Goal: Book appointment/travel/reservation

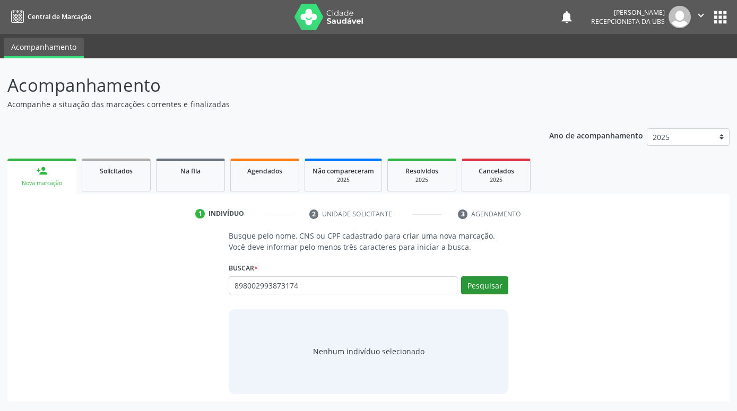
type input "898002993873174"
click at [476, 282] on button "Pesquisar" at bounding box center [484, 285] width 47 height 18
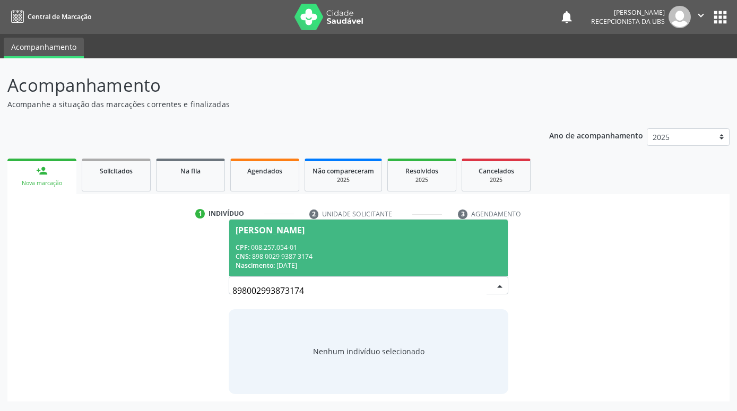
click at [327, 254] on div "CNS: 898 0029 9387 3174" at bounding box center [368, 256] width 266 height 9
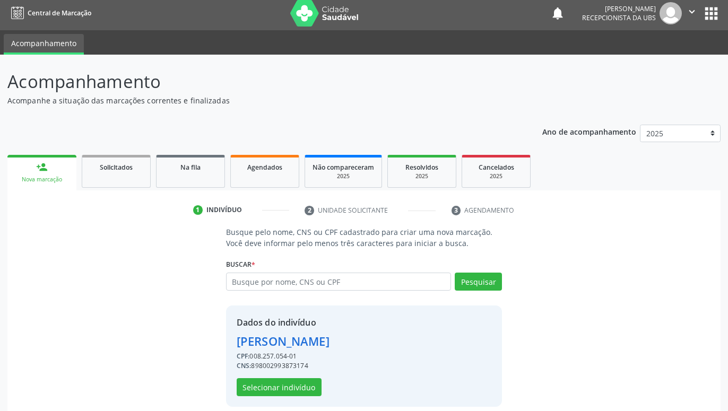
scroll to position [14, 0]
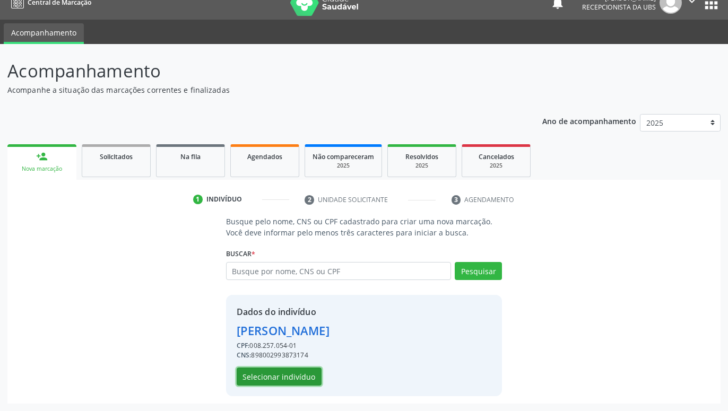
click at [302, 373] on button "Selecionar indivíduo" at bounding box center [279, 377] width 85 height 18
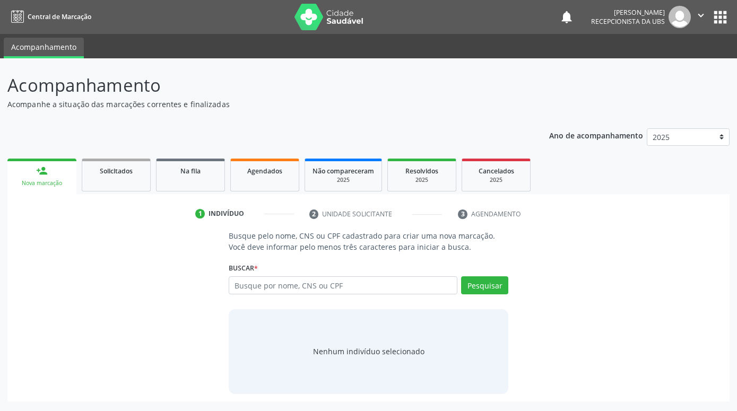
click at [344, 293] on input "text" at bounding box center [343, 285] width 229 height 18
type input "ELIS ESTHELLA ALVES DE SOUZA"
click at [475, 285] on button "Pesquisar" at bounding box center [484, 285] width 47 height 18
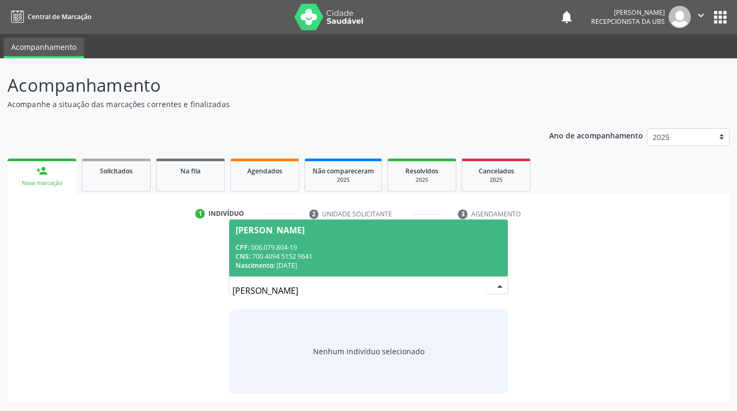
click at [498, 251] on div "CPF: 006.079.804-19" at bounding box center [368, 247] width 266 height 9
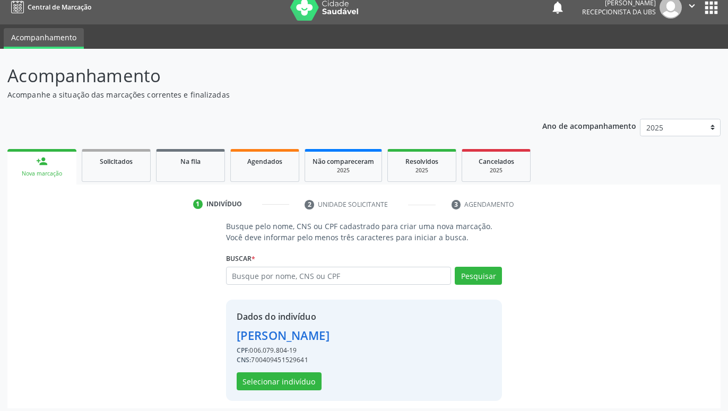
scroll to position [14, 0]
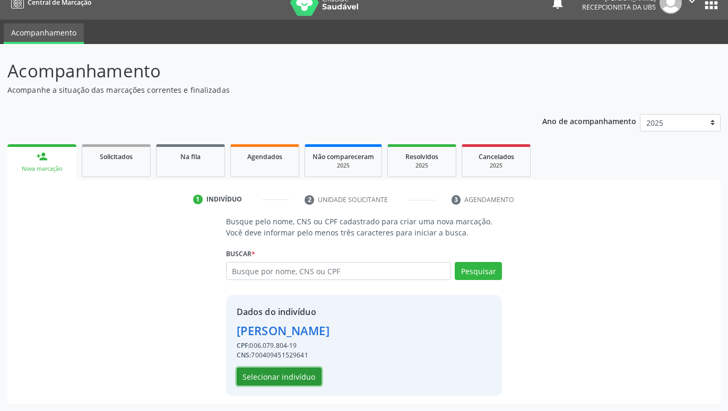
click at [296, 371] on button "Selecionar indivíduo" at bounding box center [279, 377] width 85 height 18
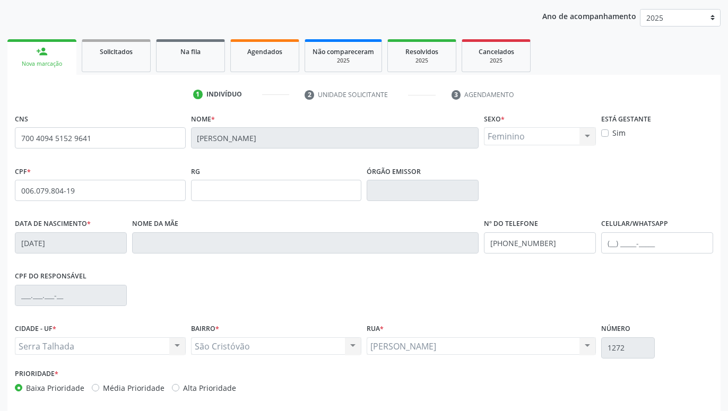
scroll to position [164, 0]
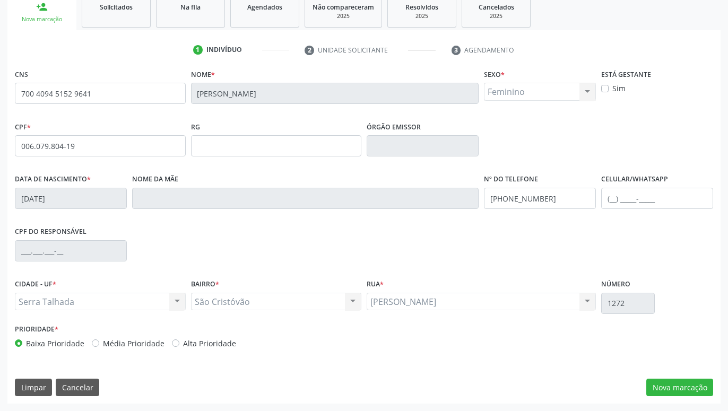
click at [690, 378] on div "CNS 700 4094 5152 9641 Nome * Elis Esthella Alves de Souza Sexo * Feminino Masc…" at bounding box center [363, 234] width 713 height 337
click at [692, 380] on button "Nova marcação" at bounding box center [679, 388] width 67 height 18
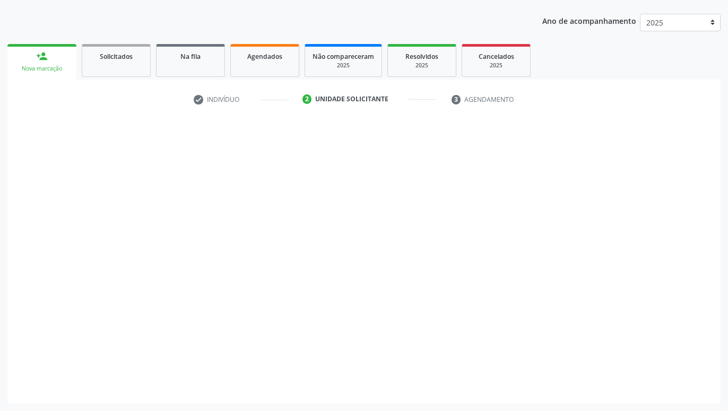
scroll to position [115, 0]
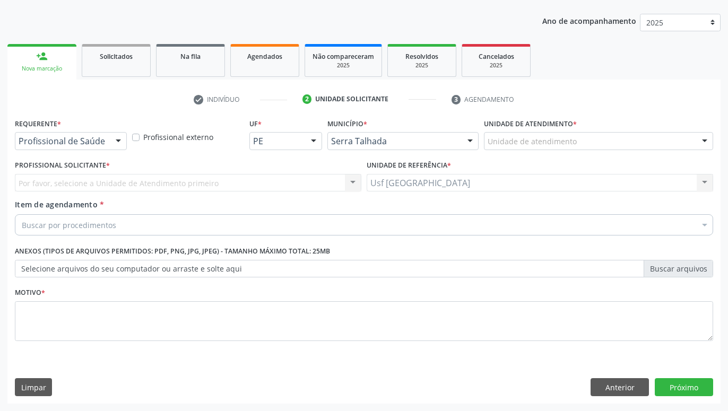
click at [113, 137] on div at bounding box center [118, 142] width 16 height 18
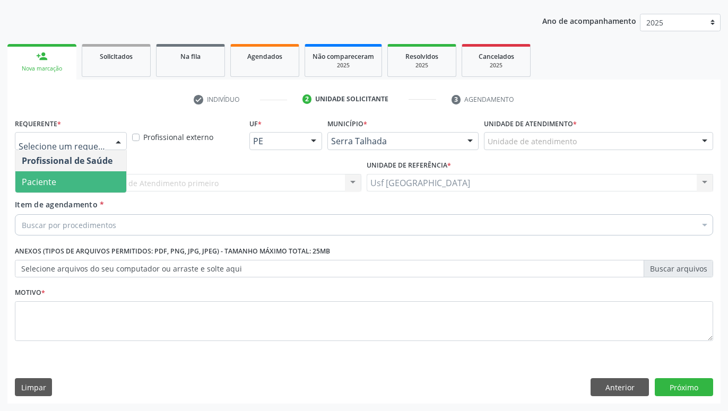
click at [66, 172] on span "Paciente" at bounding box center [70, 181] width 111 height 21
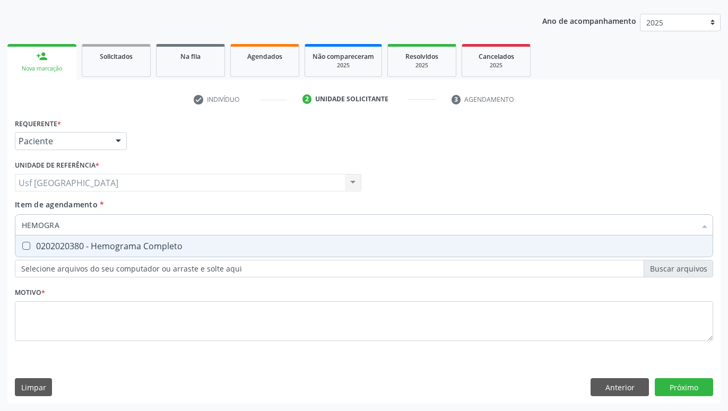
type input "HEMOGRAM"
click at [188, 249] on div "0202020380 - Hemograma Completo" at bounding box center [364, 246] width 684 height 8
checkbox Completo "true"
type input "HEMOG"
checkbox Completo "false"
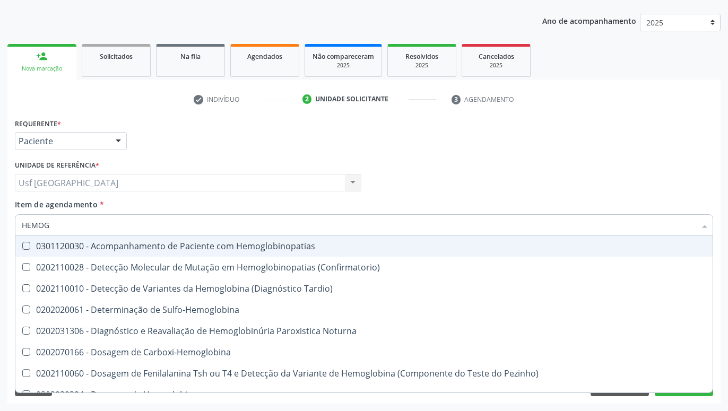
type input "HEMO"
checkbox Completo "false"
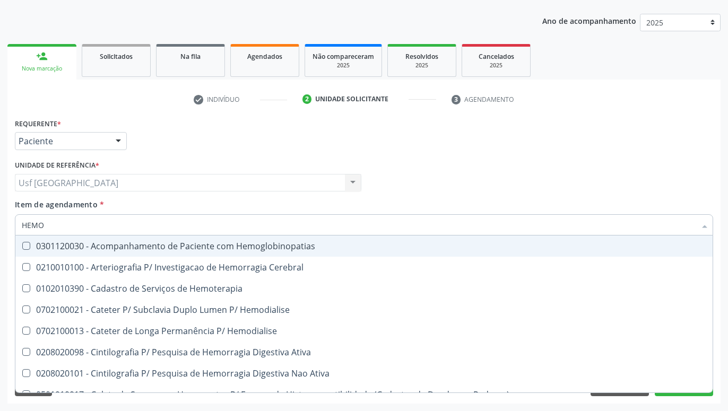
type input "HEM"
checkbox Completo "false"
checkbox Elástica "true"
type input "HE"
checkbox Elástica "false"
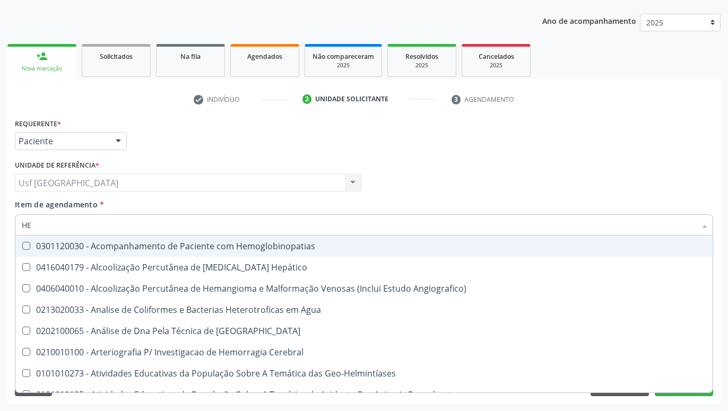
type input "H"
checkbox Completo "false"
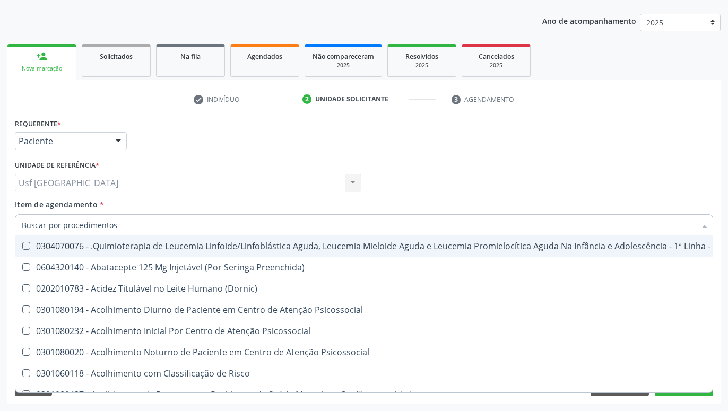
checkbox Completo "false"
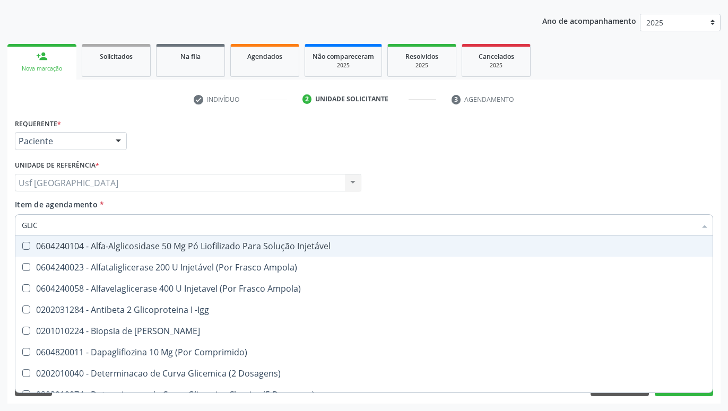
type input "GLICO"
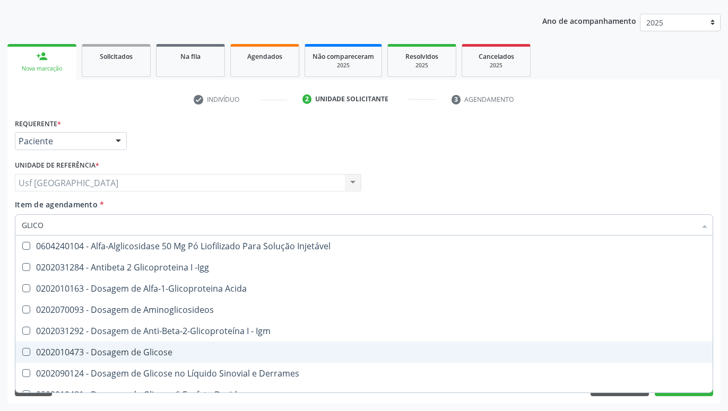
drag, startPoint x: 196, startPoint y: 359, endPoint x: 201, endPoint y: 317, distance: 41.6
click at [197, 359] on span "0202010473 - Dosagem de Glicose" at bounding box center [363, 352] width 697 height 21
checkbox Glicose "true"
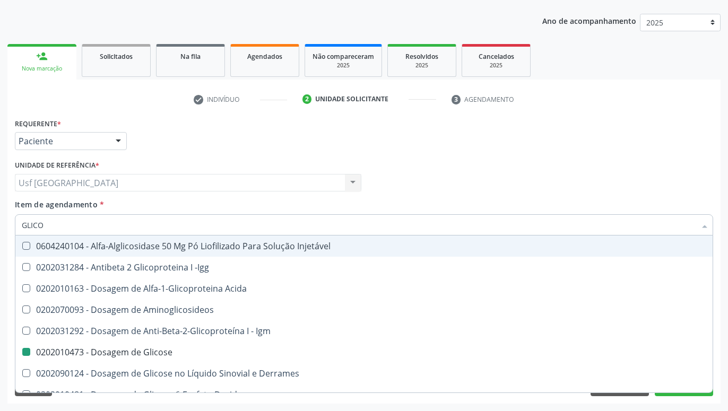
click at [411, 184] on div "Profissional Solicitante Por favor, selecione a Unidade de Atendimento primeiro…" at bounding box center [363, 178] width 703 height 41
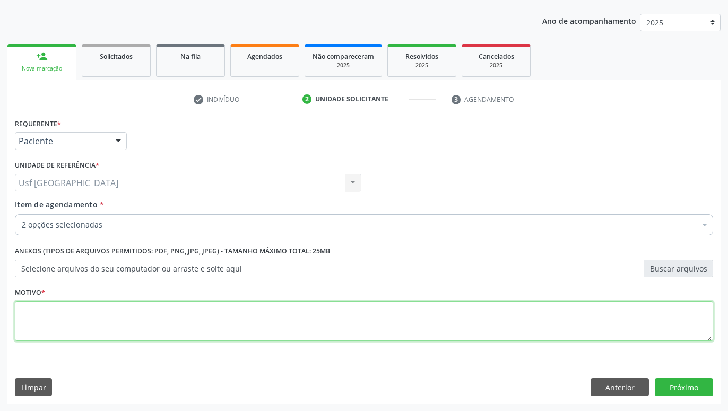
click at [335, 323] on textarea at bounding box center [364, 321] width 698 height 40
type textarea "."
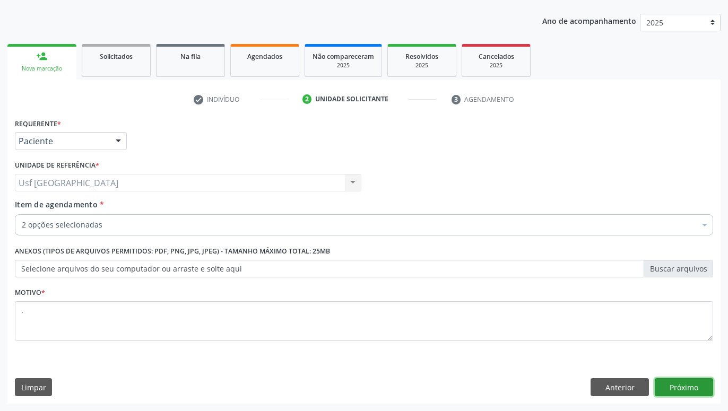
click at [669, 382] on button "Próximo" at bounding box center [683, 387] width 58 height 18
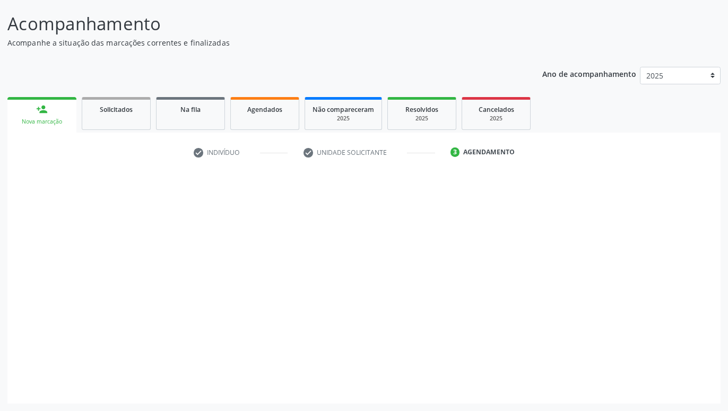
scroll to position [62, 0]
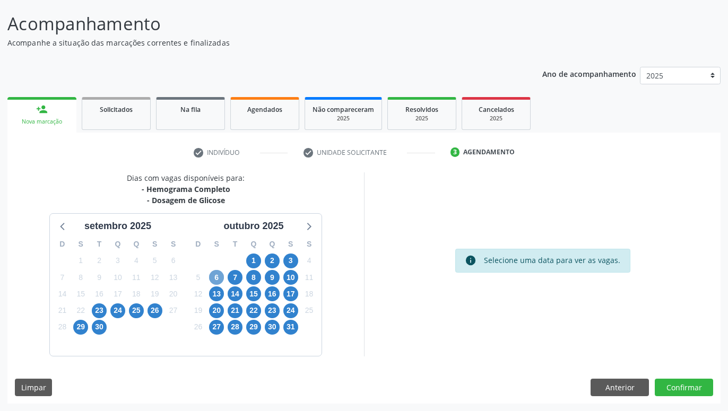
click at [217, 277] on span "6" at bounding box center [216, 277] width 15 height 15
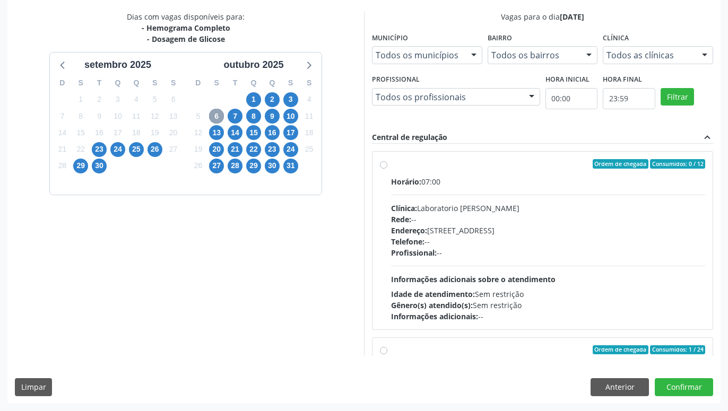
scroll to position [181, 0]
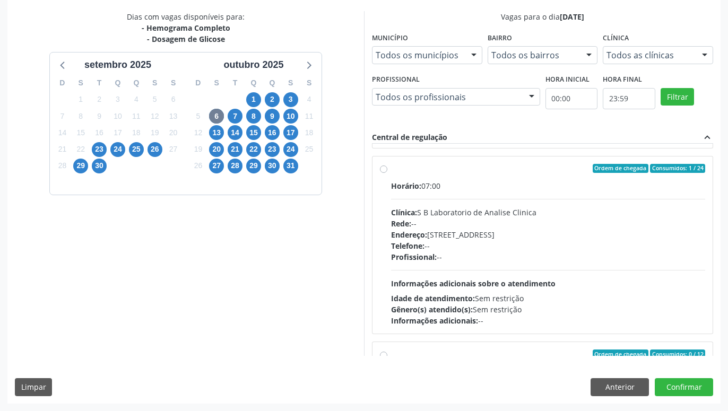
click at [391, 171] on label "Ordem de chegada Consumidos: 1 / 24 Horário: 07:00 Clínica: S B Laboratorio de …" at bounding box center [548, 245] width 314 height 163
click at [383, 171] on input "Ordem de chegada Consumidos: 1 / 24 Horário: 07:00 Clínica: S B Laboratorio de …" at bounding box center [383, 169] width 7 height 10
radio input "true"
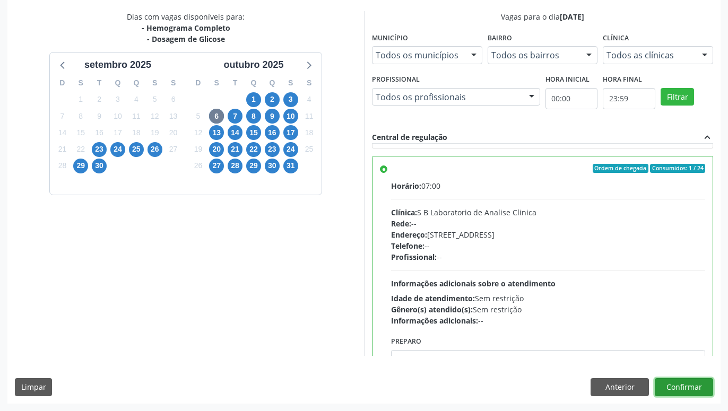
click at [702, 395] on button "Confirmar" at bounding box center [683, 387] width 58 height 18
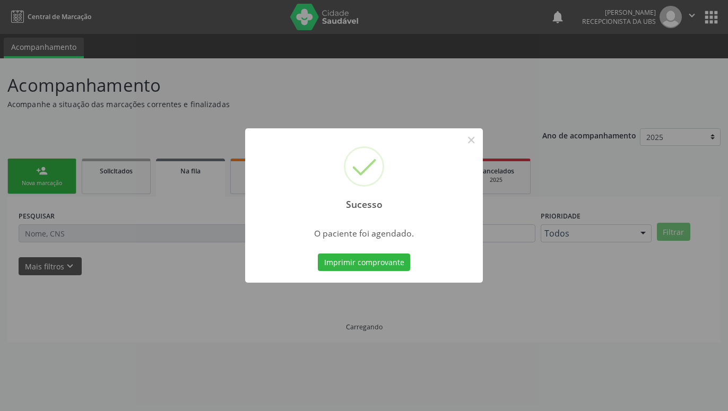
scroll to position [0, 0]
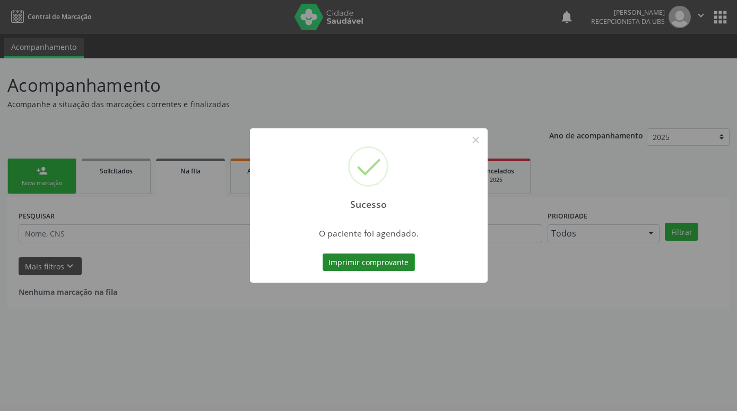
click at [393, 259] on button "Imprimir comprovante" at bounding box center [368, 263] width 92 height 18
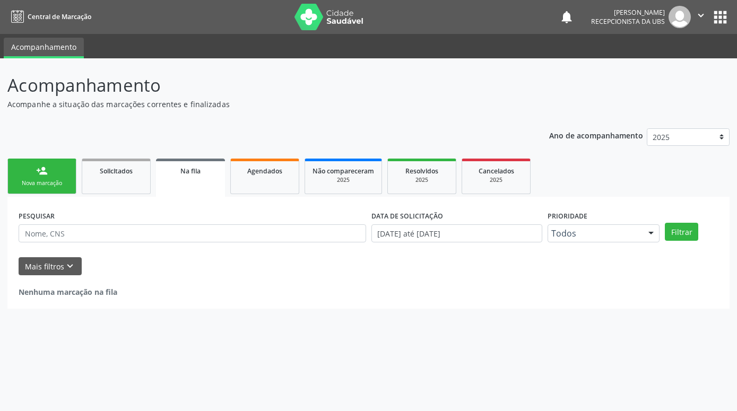
click at [51, 180] on div "Nova marcação" at bounding box center [41, 183] width 53 height 8
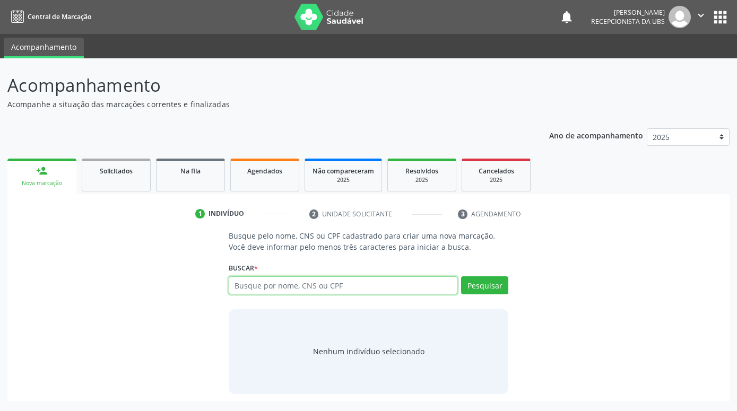
click at [297, 286] on input "text" at bounding box center [343, 285] width 229 height 18
paste input "162525163260008"
type input "162525163260008"
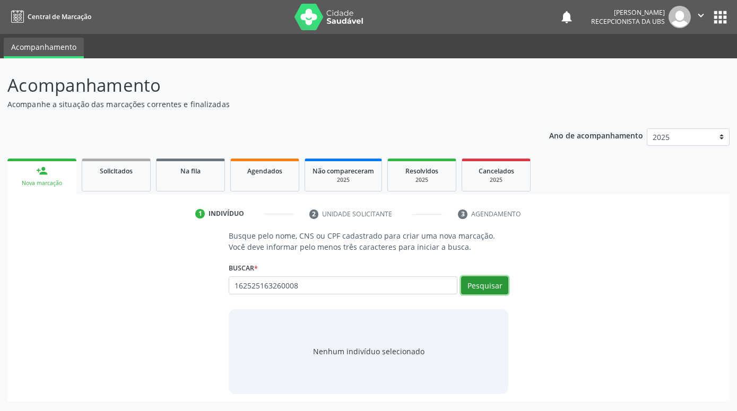
click at [487, 290] on button "Pesquisar" at bounding box center [484, 285] width 47 height 18
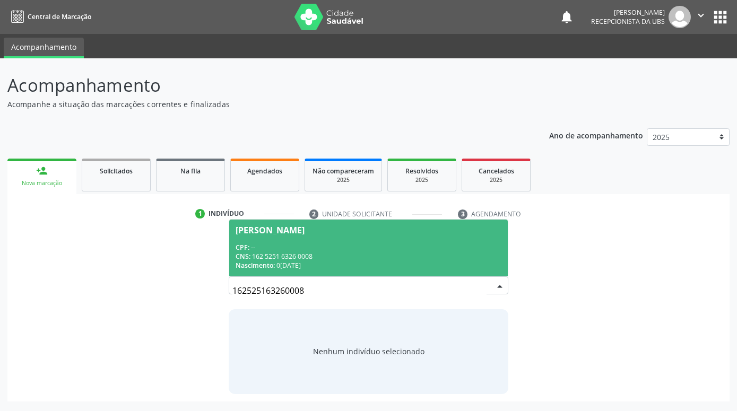
click at [416, 254] on div "CNS: 162 5251 6326 0008" at bounding box center [368, 256] width 266 height 9
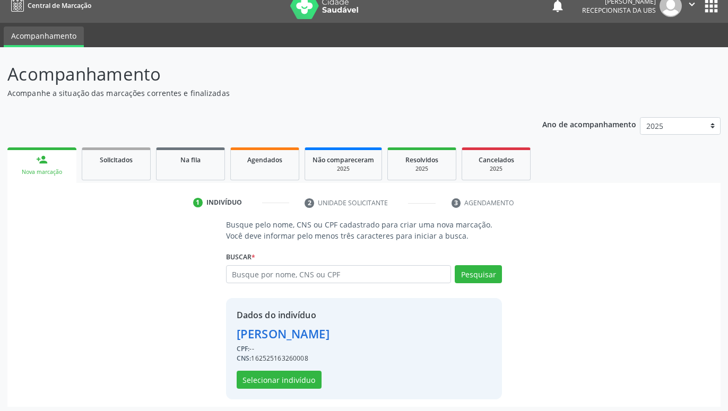
scroll to position [14, 0]
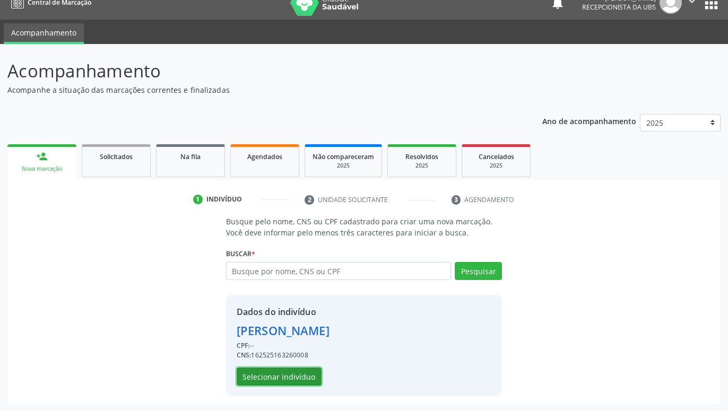
click at [299, 376] on button "Selecionar indivíduo" at bounding box center [279, 377] width 85 height 18
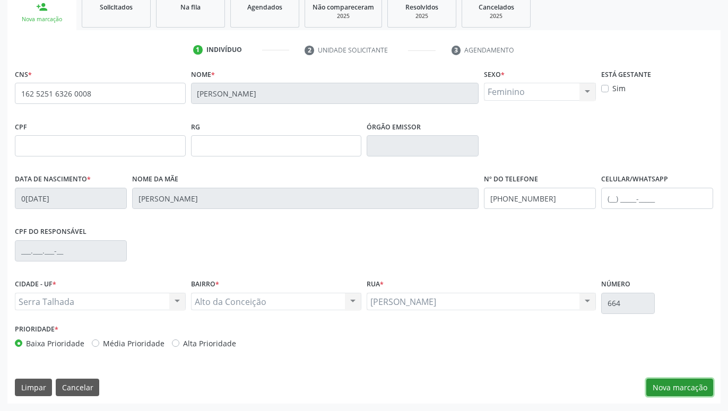
click at [683, 382] on button "Nova marcação" at bounding box center [679, 388] width 67 height 18
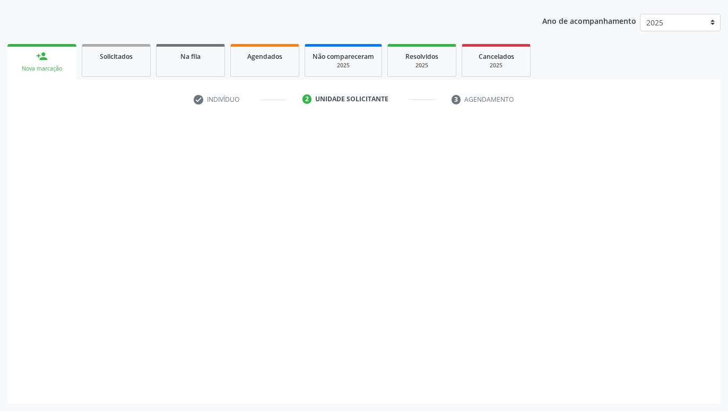
scroll to position [115, 0]
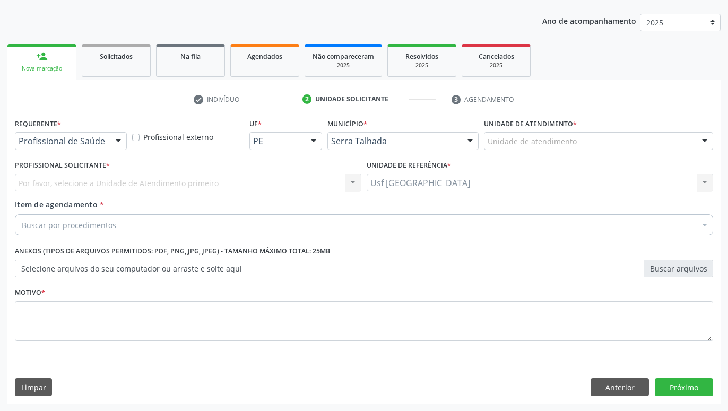
click at [115, 145] on div at bounding box center [118, 142] width 16 height 18
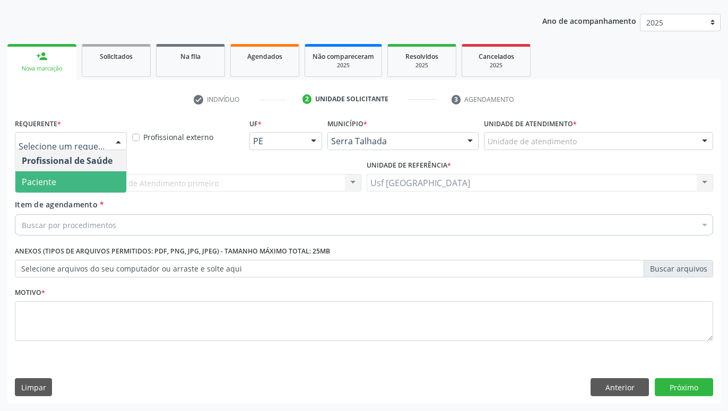
click at [47, 181] on span "Paciente" at bounding box center [39, 182] width 34 height 12
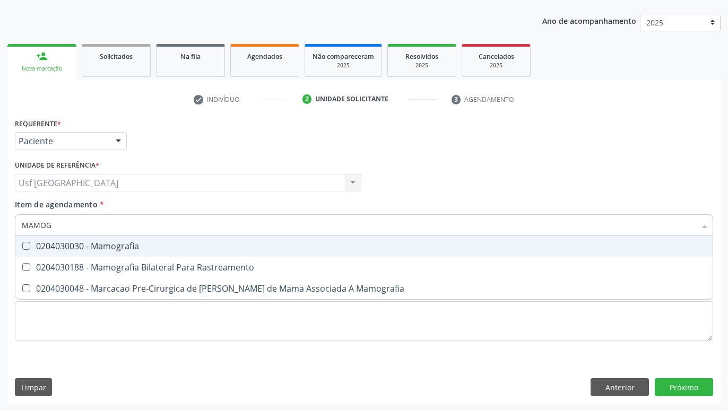
type input "MAMOGR"
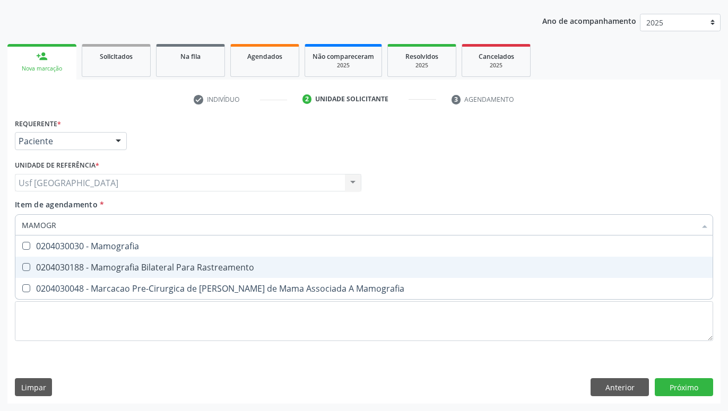
click at [25, 258] on span "0204030188 - Mamografia Bilateral Para Rastreamento" at bounding box center [363, 267] width 697 height 21
checkbox Rastreamento "true"
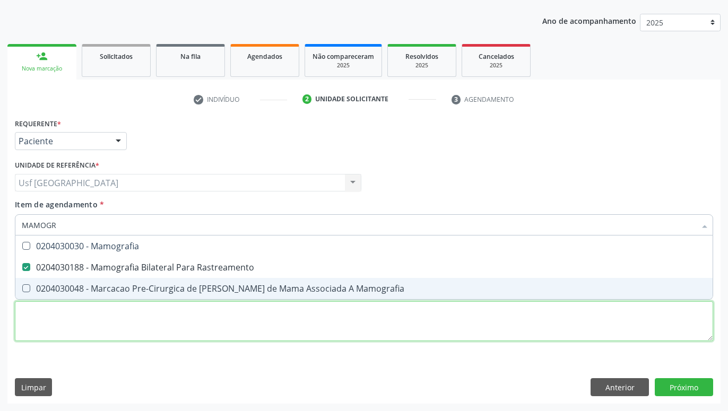
click at [69, 324] on textarea at bounding box center [364, 321] width 698 height 40
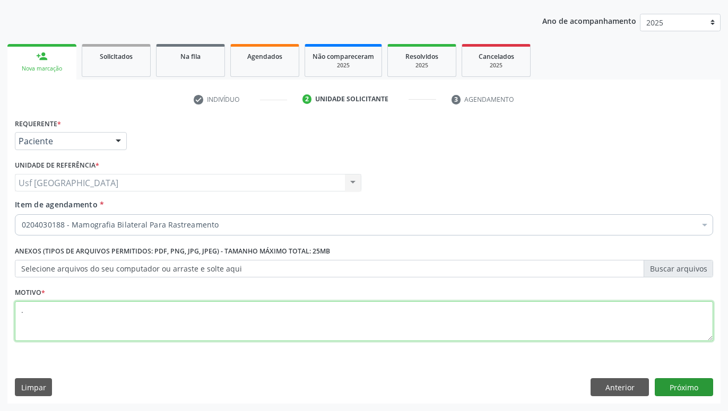
type textarea "."
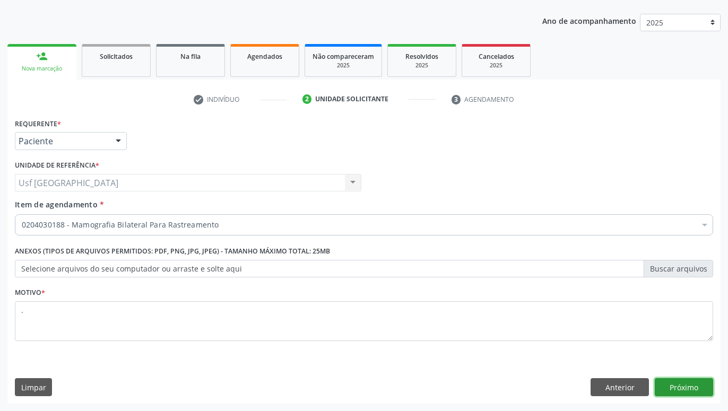
click at [695, 382] on button "Próximo" at bounding box center [683, 387] width 58 height 18
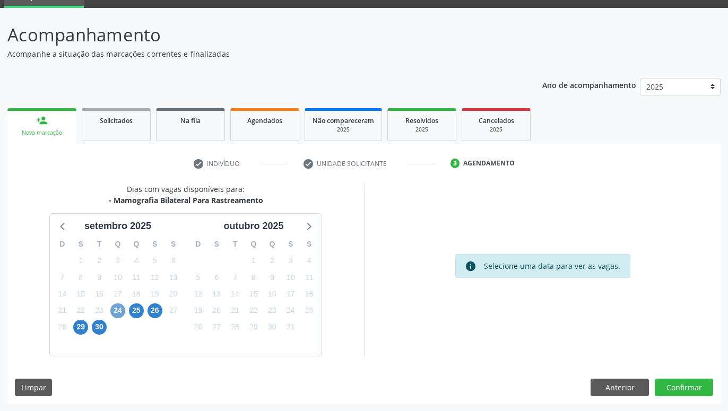
click at [121, 313] on span "24" at bounding box center [117, 310] width 15 height 15
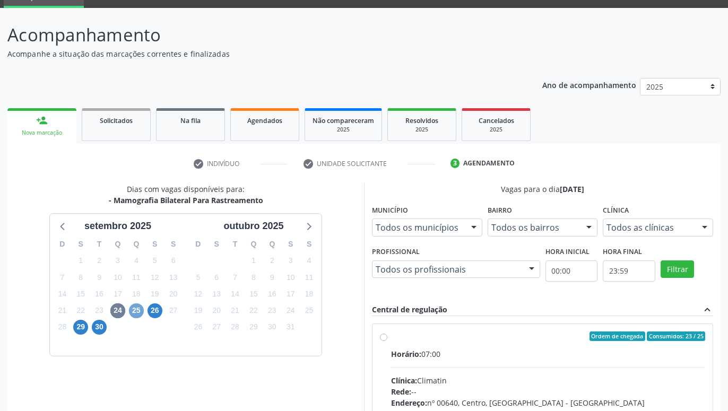
click at [137, 310] on span "25" at bounding box center [136, 310] width 15 height 15
click at [383, 333] on div "Ordem de chegada Consumidos: 14 / 25 Horário: 07:00 Clínica: Climatin Rede: -- …" at bounding box center [542, 412] width 325 height 163
radio input "true"
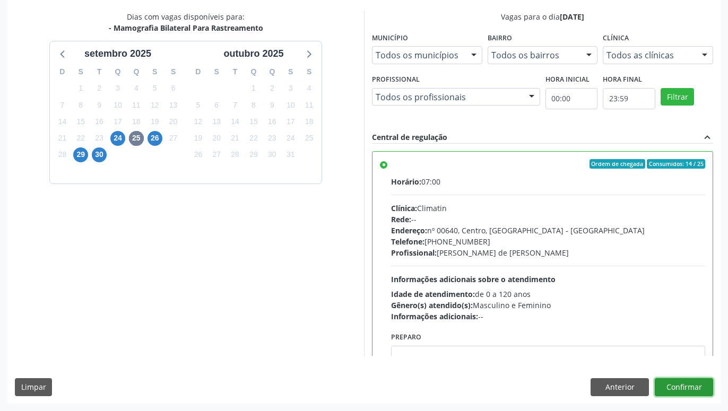
click at [693, 381] on button "Confirmar" at bounding box center [683, 387] width 58 height 18
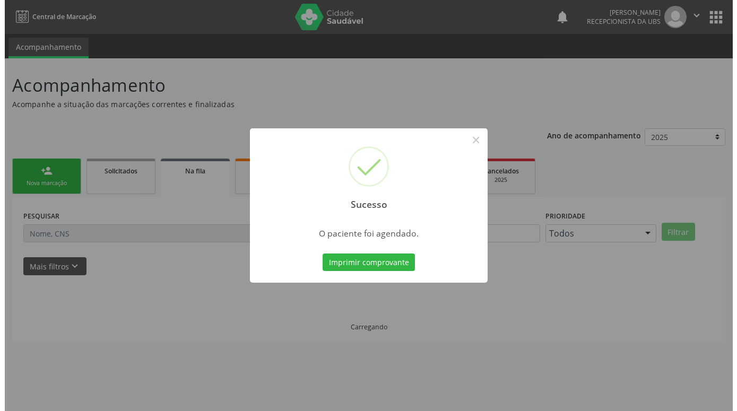
scroll to position [0, 0]
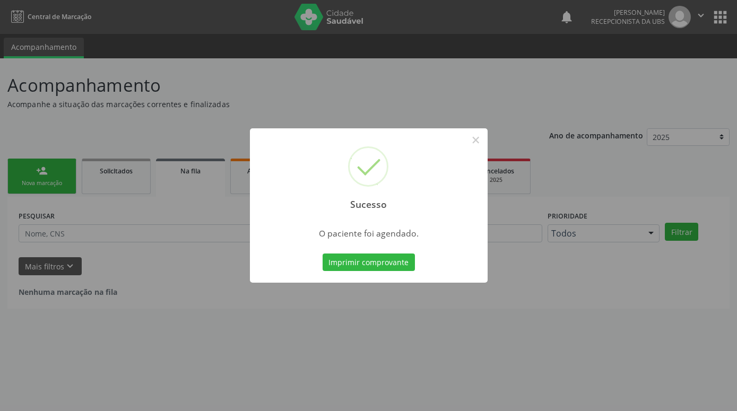
click at [322, 254] on button "Imprimir comprovante" at bounding box center [368, 263] width 92 height 18
